Goal: Navigation & Orientation: Find specific page/section

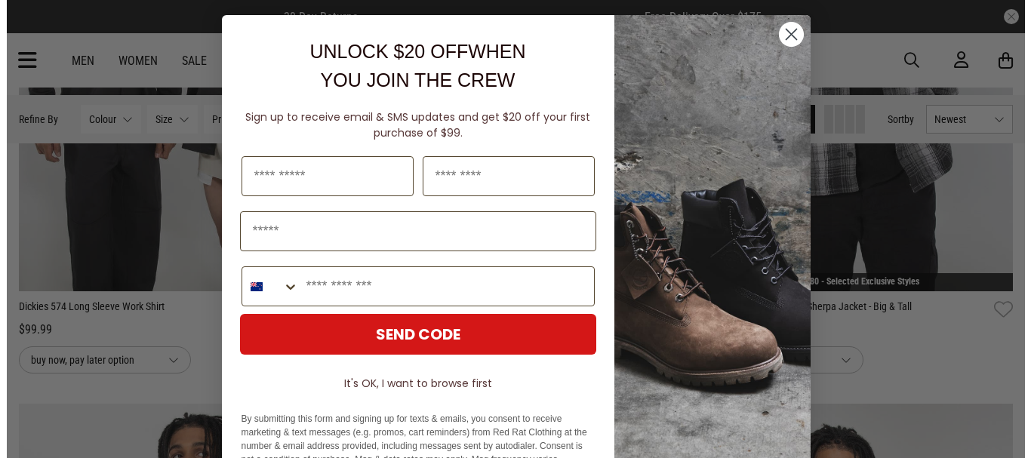
scroll to position [3269, 0]
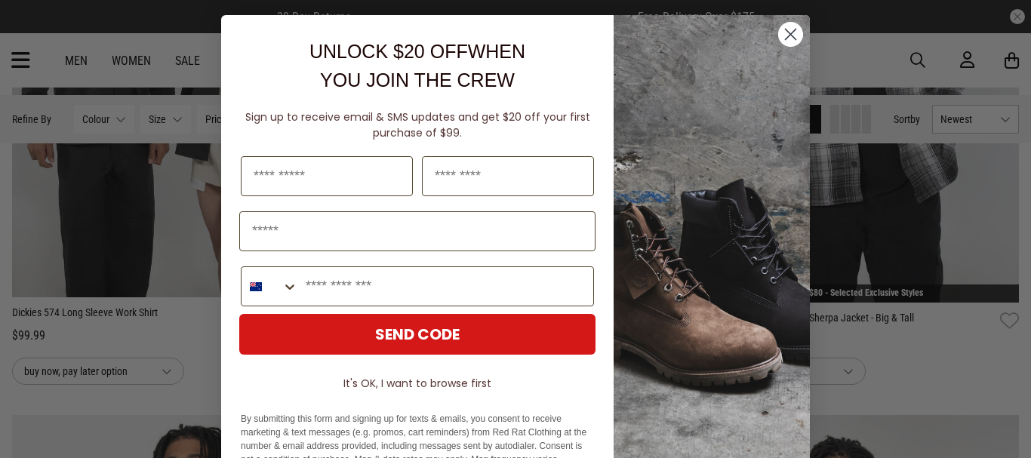
click at [782, 34] on circle "Close dialog" at bounding box center [790, 34] width 25 height 25
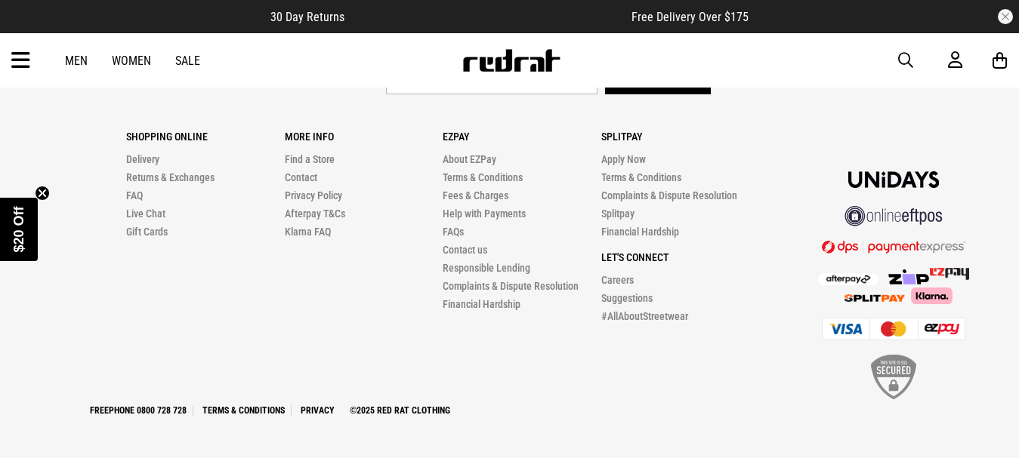
scroll to position [5059, 0]
click at [88, 66] on link "Men" at bounding box center [76, 61] width 23 height 14
